Goal: Task Accomplishment & Management: Manage account settings

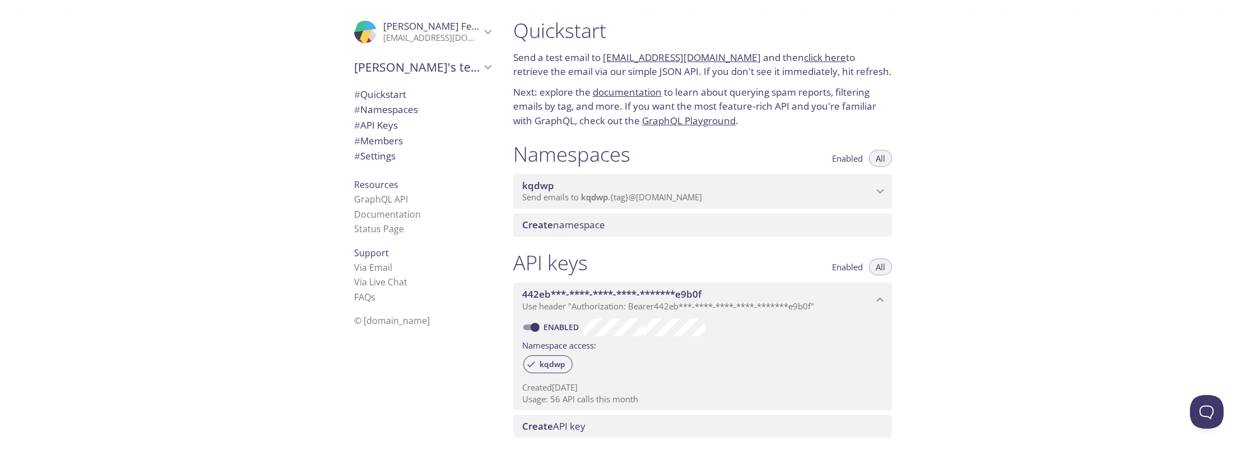
click at [376, 66] on span "[PERSON_NAME]'s team" at bounding box center [417, 67] width 127 height 16
click at [402, 43] on p "[EMAIL_ADDRESS][DOMAIN_NAME]" at bounding box center [431, 37] width 97 height 11
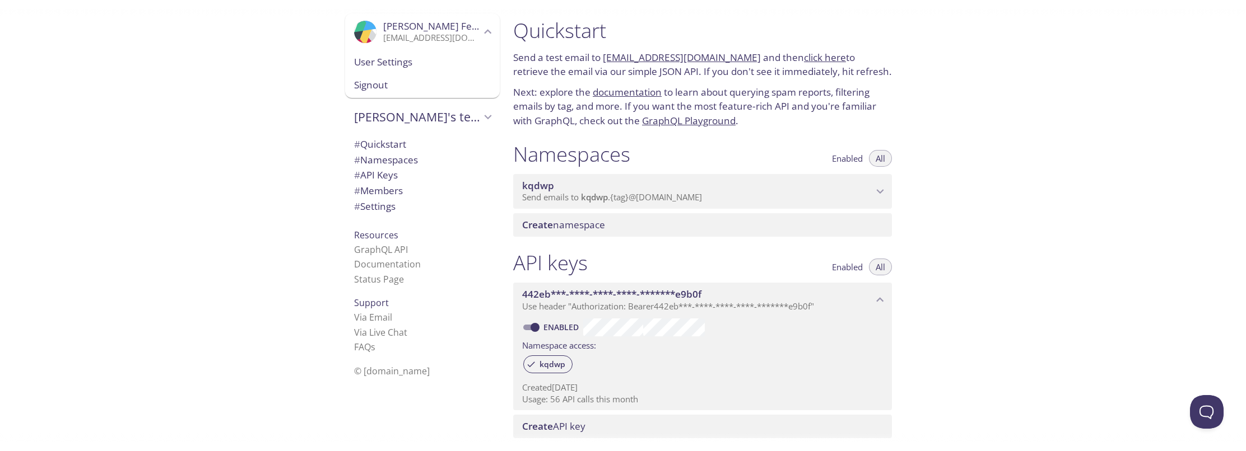
click at [389, 62] on span "User Settings" at bounding box center [422, 62] width 137 height 15
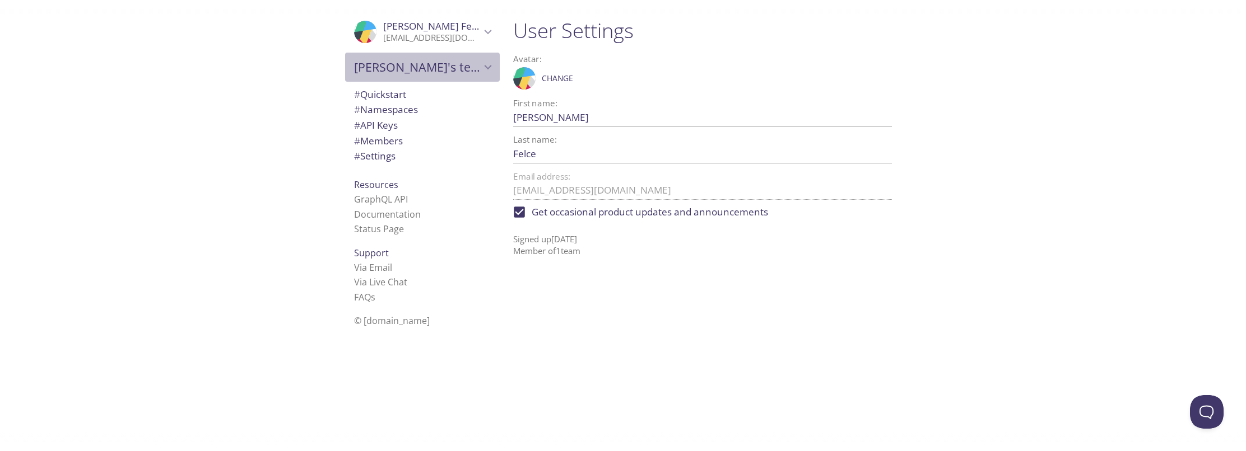
click at [383, 69] on span "[PERSON_NAME]'s team" at bounding box center [417, 67] width 127 height 16
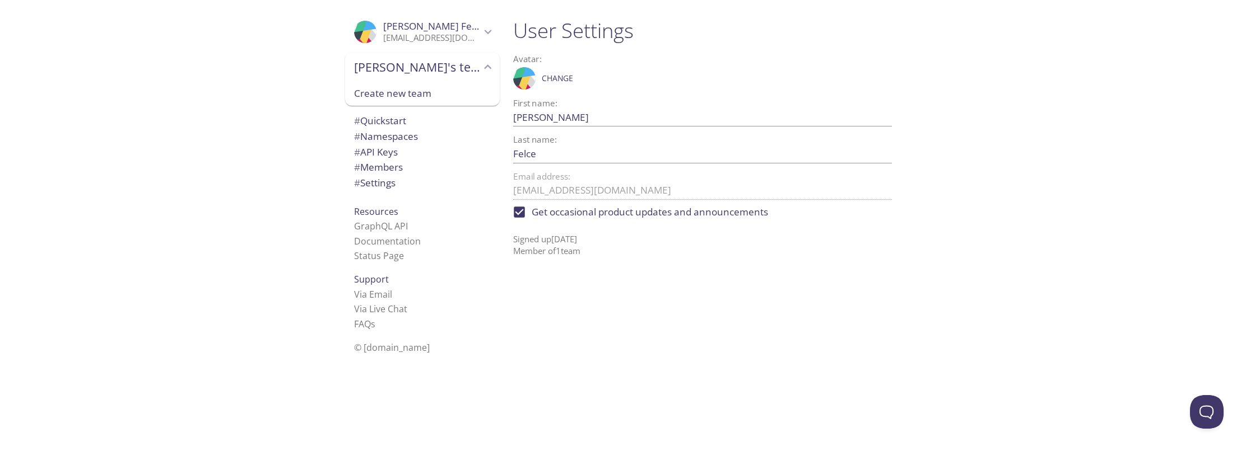
click at [827, 320] on div "User Settings Avatar: .cls-1 { fill: #6d5ca8; } .cls-2 { fill: #3fc191; } .cls-…" at bounding box center [707, 225] width 406 height 451
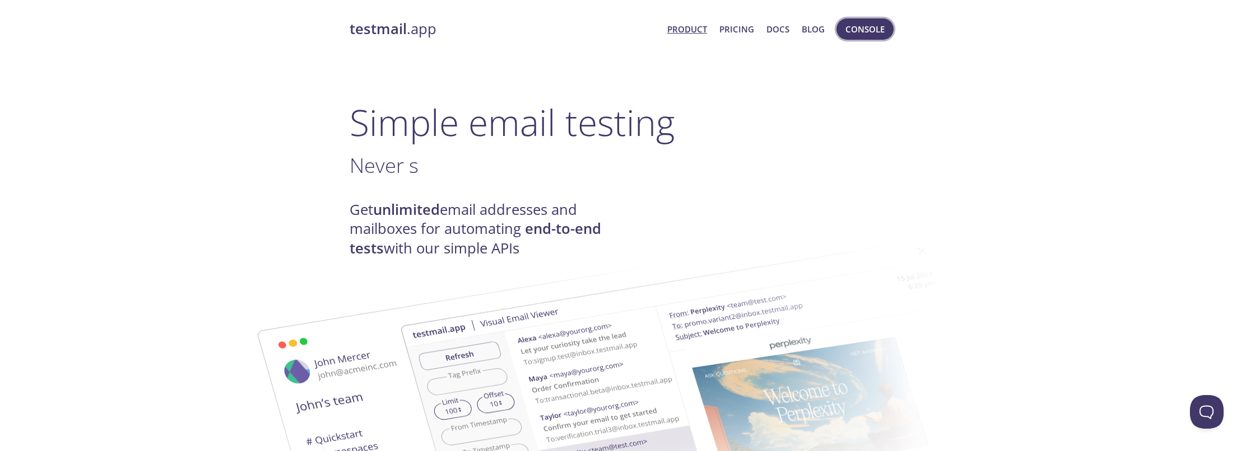
click at [853, 27] on span "Console" at bounding box center [864, 29] width 39 height 15
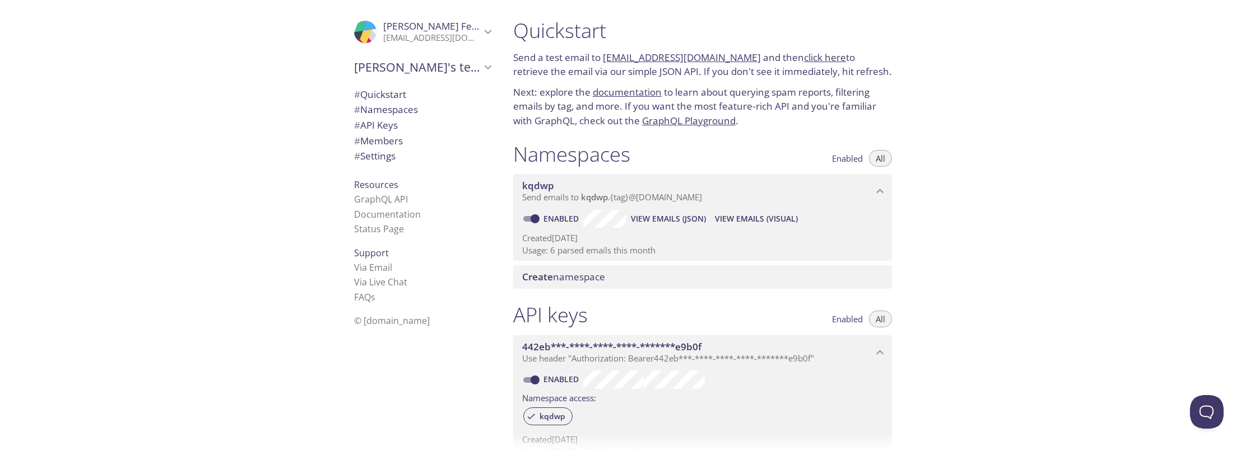
click at [481, 29] on icon "Paul Felce" at bounding box center [488, 32] width 15 height 15
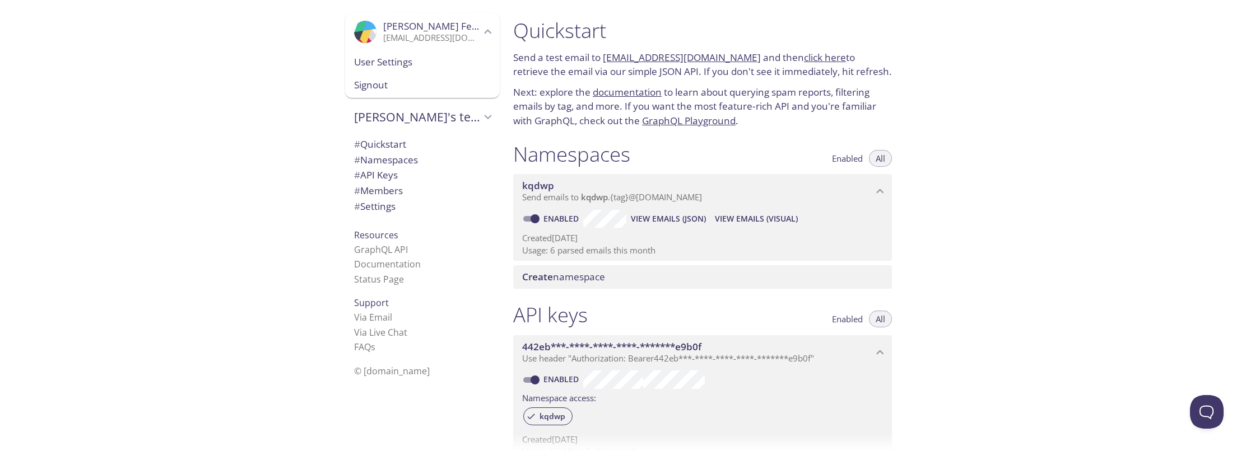
click at [376, 77] on div "Signout" at bounding box center [422, 85] width 155 height 25
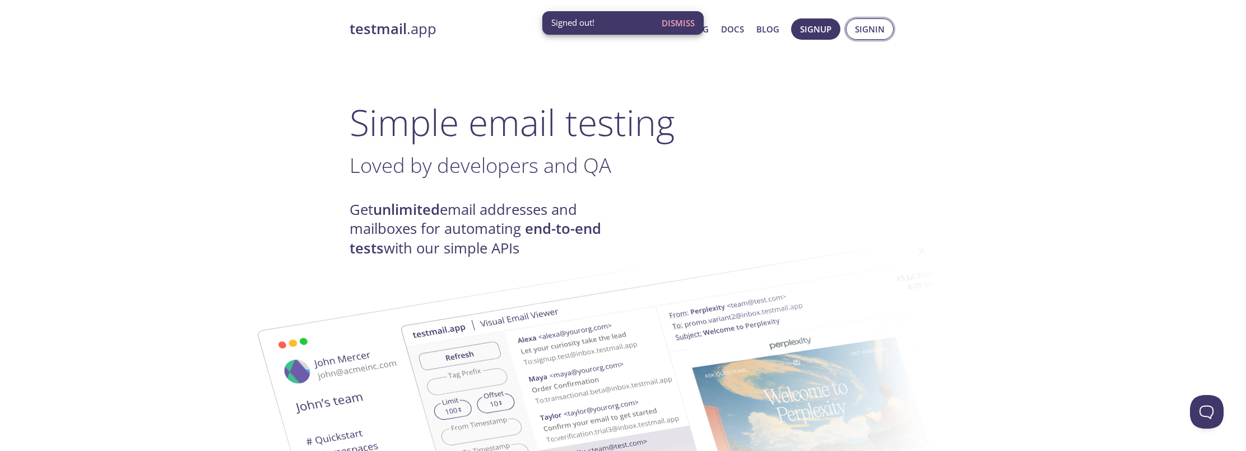
click at [853, 30] on button "Signin" at bounding box center [870, 28] width 48 height 21
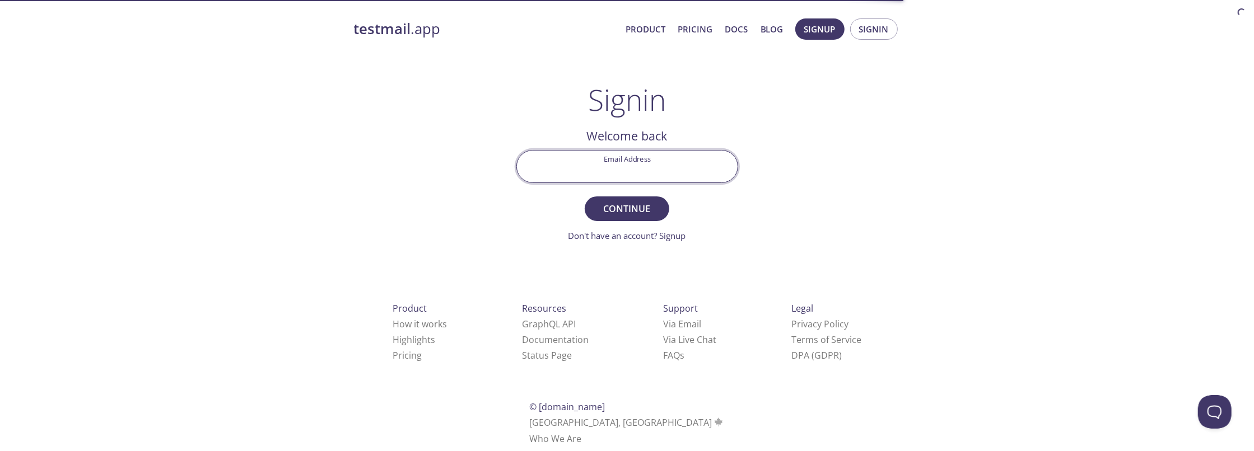
click at [623, 163] on input "Email Address" at bounding box center [627, 167] width 221 height 32
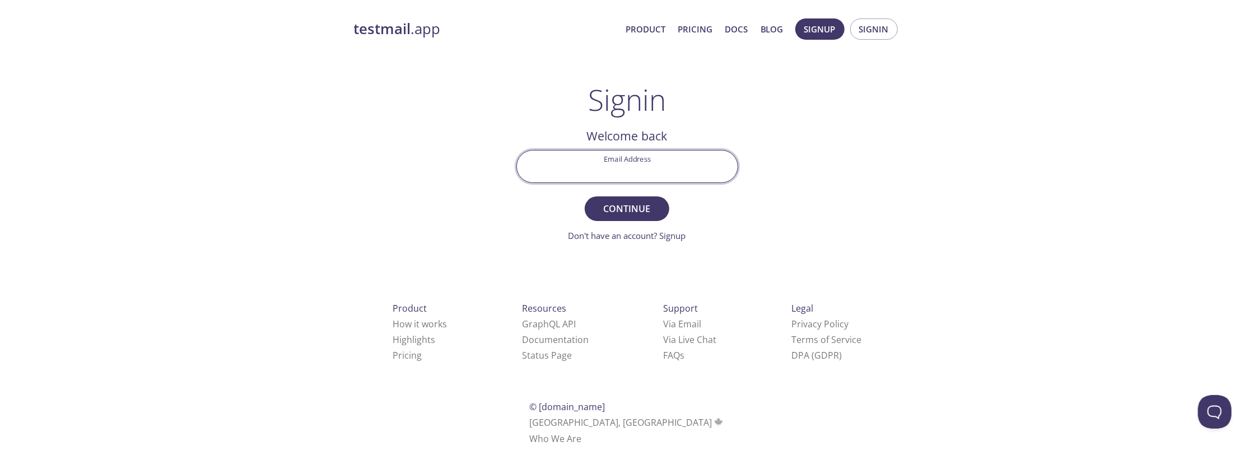
type input "[EMAIL_ADDRESS][DOMAIN_NAME]"
click at [603, 208] on span "Continue" at bounding box center [626, 209] width 59 height 16
click at [626, 158] on input "Signin Security Code" at bounding box center [627, 167] width 221 height 32
click at [609, 176] on input "Signin Security Code" at bounding box center [627, 167] width 221 height 32
paste input "1M2NQLD"
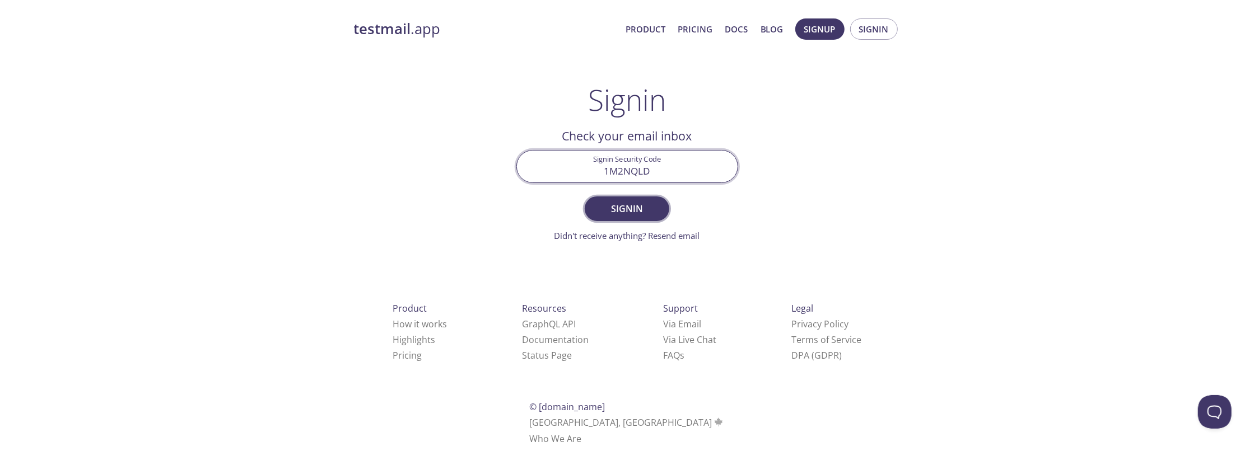
type input "1M2NQLD"
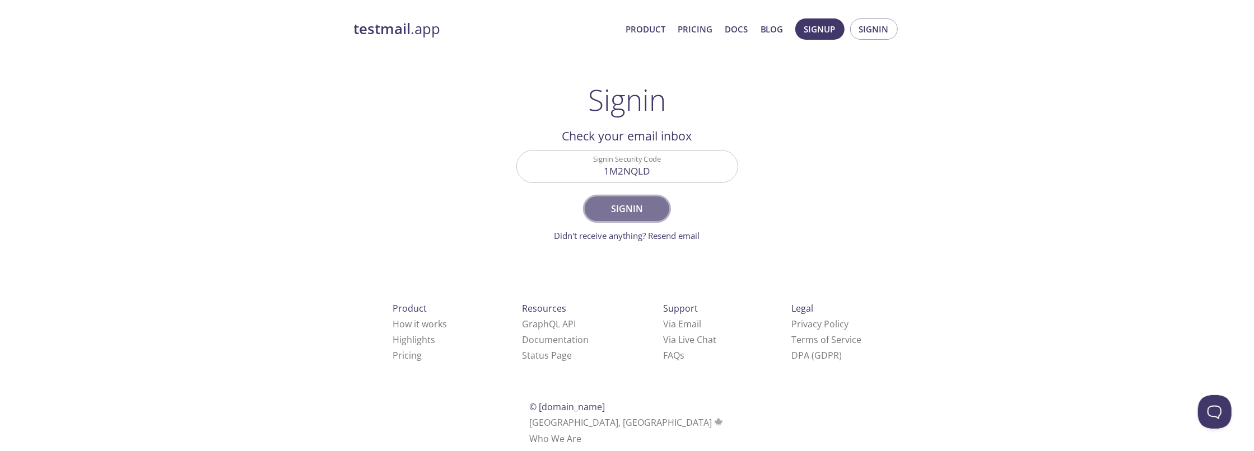
click at [614, 211] on span "Signin" at bounding box center [626, 209] width 59 height 16
